Goal: Navigation & Orientation: Go to known website

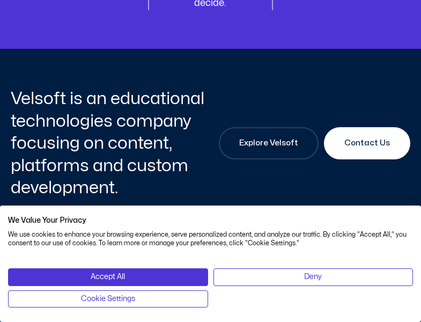
scroll to position [1727, 0]
